Goal: Task Accomplishment & Management: Use online tool/utility

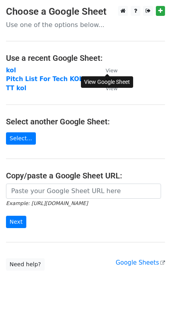
click at [110, 68] on small "View" at bounding box center [111, 71] width 12 height 6
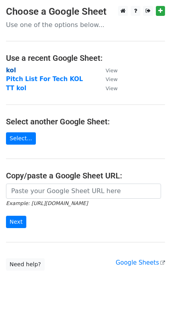
click at [8, 68] on strong "kol" at bounding box center [11, 70] width 10 height 7
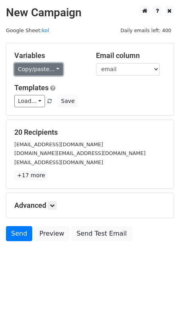
click at [51, 68] on link "Copy/paste..." at bounding box center [38, 69] width 49 height 12
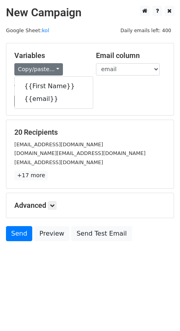
click at [106, 90] on h5 "Templates" at bounding box center [89, 88] width 151 height 9
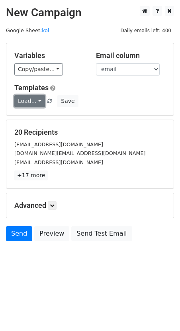
click at [31, 103] on link "Load..." at bounding box center [29, 101] width 31 height 12
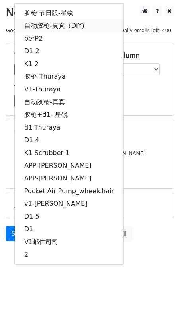
click at [56, 28] on link "自动胶枪-真真（DIY)" at bounding box center [69, 25] width 109 height 13
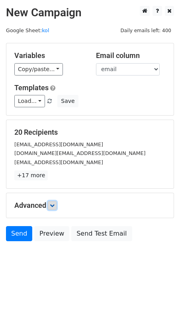
click at [51, 203] on link at bounding box center [52, 205] width 9 height 9
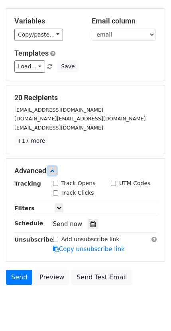
scroll to position [52, 0]
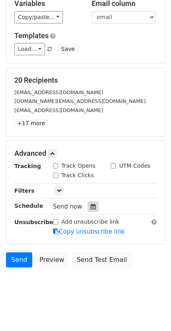
click at [88, 204] on div at bounding box center [92, 207] width 11 height 10
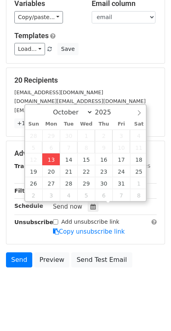
type input "[DATE] 17:05"
type input "05"
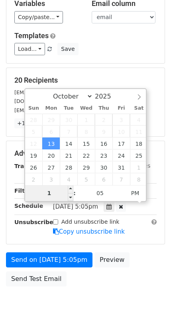
type input "10"
type input "[DATE] 22:05"
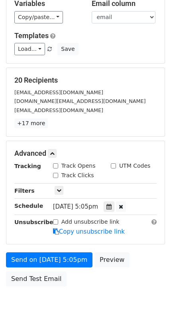
click at [167, 191] on main "New Campaign Daily emails left: 400 Google Sheet: kol Variables Copy/paste... {…" at bounding box center [85, 122] width 171 height 337
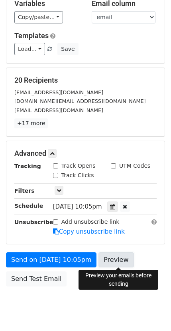
click at [113, 260] on link "Preview" at bounding box center [115, 260] width 35 height 15
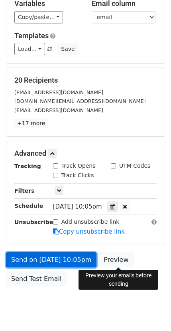
click at [84, 264] on link "Send on [DATE] 10:05pm" at bounding box center [51, 260] width 90 height 15
